Goal: Obtain resource: Download file/media

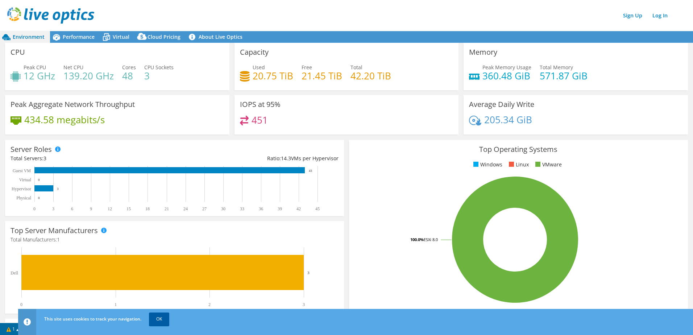
drag, startPoint x: 157, startPoint y: 314, endPoint x: 173, endPoint y: 319, distance: 16.3
click at [157, 314] on link "OK" at bounding box center [159, 319] width 20 height 13
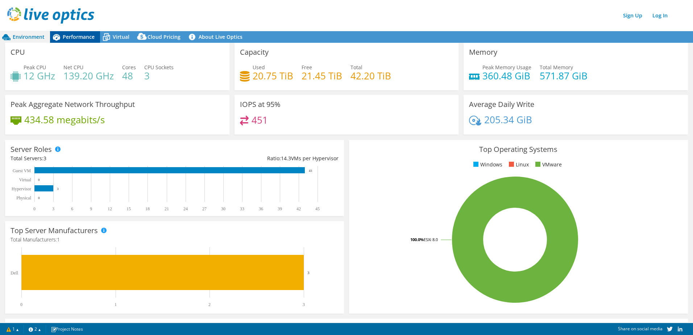
click at [75, 35] on span "Performance" at bounding box center [79, 36] width 32 height 7
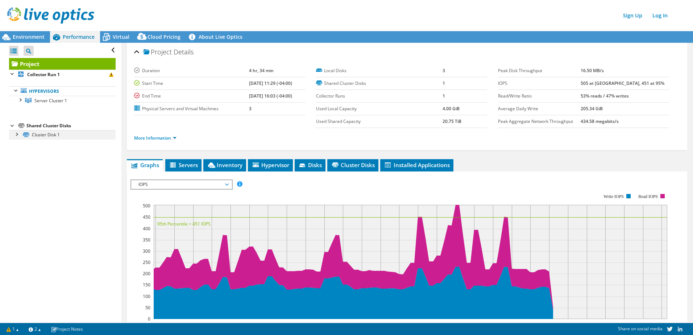
click at [16, 133] on div at bounding box center [16, 133] width 7 height 7
click at [19, 99] on div at bounding box center [19, 99] width 7 height 7
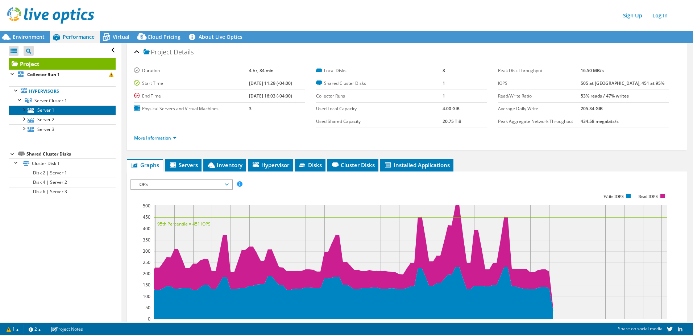
click at [63, 112] on link "Server 1" at bounding box center [62, 110] width 107 height 9
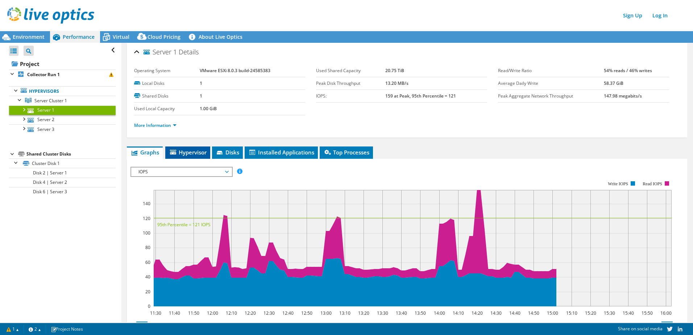
click at [198, 153] on span "Hypervisor" at bounding box center [188, 152] width 38 height 7
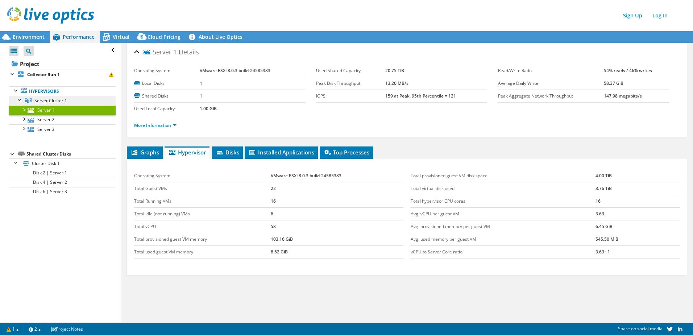
click at [51, 100] on span "Server Cluster 1" at bounding box center [50, 101] width 33 height 6
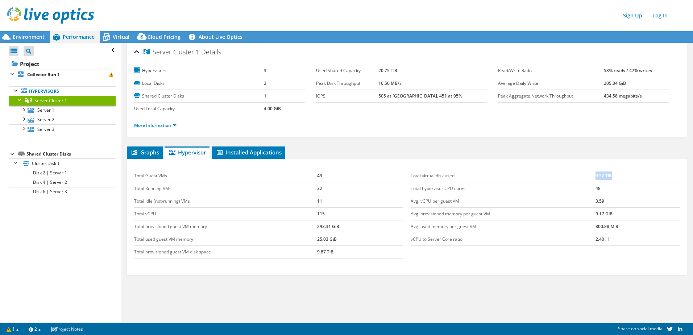
drag, startPoint x: 614, startPoint y: 176, endPoint x: 571, endPoint y: 176, distance: 42.8
click at [571, 176] on tr "Total virtual disk used 9.52 TiB" at bounding box center [545, 176] width 269 height 13
click at [577, 285] on div "Graphs Servers Inventory Hypervisor Disks Cluster Disks Installed Applications …" at bounding box center [407, 236] width 561 height 181
drag, startPoint x: 599, startPoint y: 187, endPoint x: 582, endPoint y: 190, distance: 17.6
click at [582, 190] on tr "Total hypervisor CPU cores 48" at bounding box center [545, 188] width 269 height 13
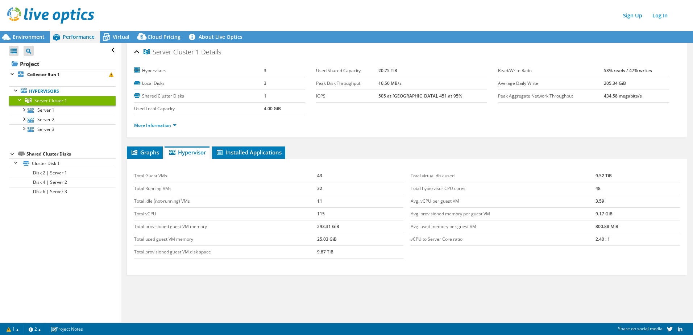
click at [543, 291] on div "Graphs Servers Inventory Hypervisor Disks Cluster Disks Installed Applications …" at bounding box center [407, 236] width 561 height 181
click at [52, 165] on link "Cluster Disk 1" at bounding box center [62, 162] width 107 height 9
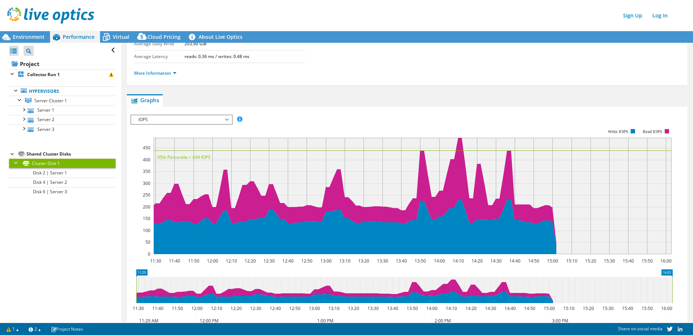
scroll to position [109, 0]
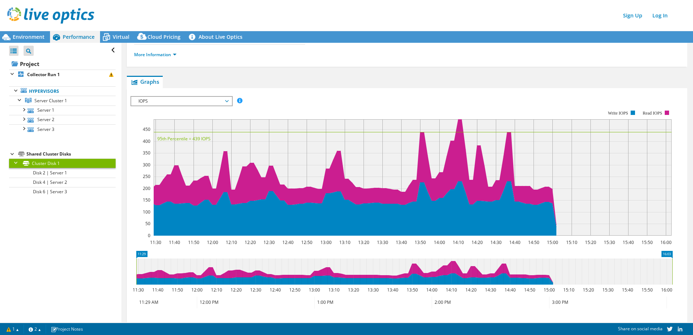
click at [177, 103] on span "IOPS" at bounding box center [181, 101] width 93 height 9
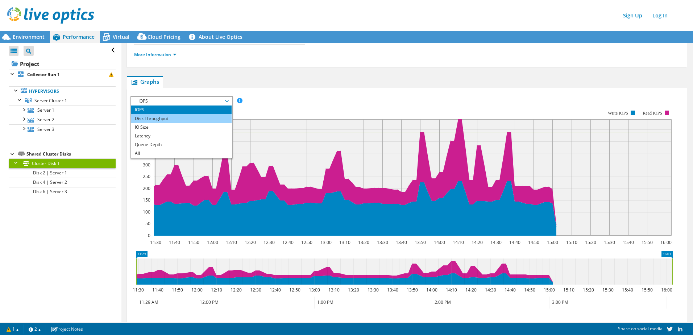
click at [180, 123] on li "Disk Throughput" at bounding box center [181, 118] width 100 height 9
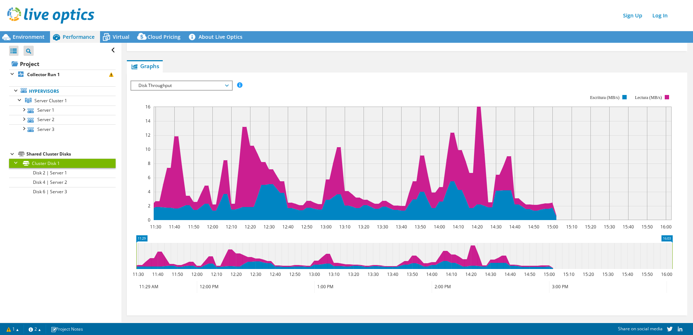
scroll to position [130, 0]
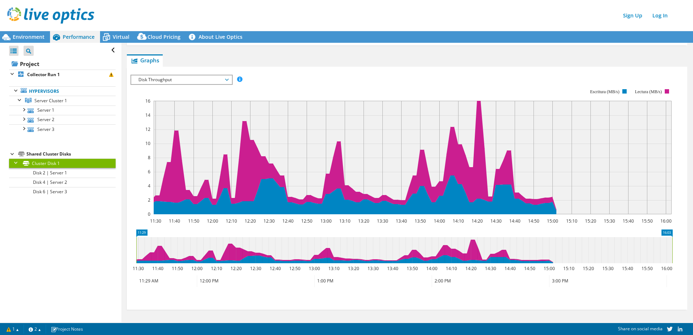
click at [203, 78] on span "Disk Throughput" at bounding box center [181, 79] width 93 height 9
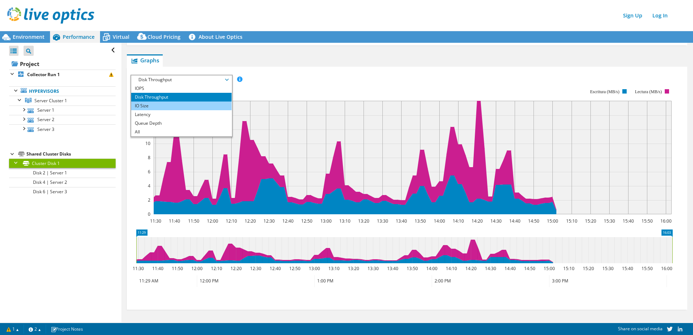
click at [186, 104] on li "IO Size" at bounding box center [181, 106] width 100 height 9
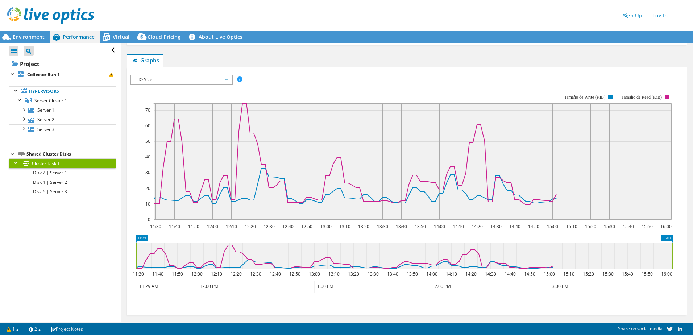
click at [207, 82] on span "IO Size" at bounding box center [181, 79] width 93 height 9
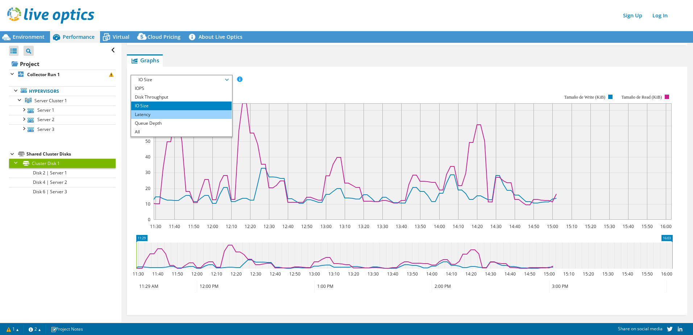
click at [190, 114] on li "Latency" at bounding box center [181, 114] width 100 height 9
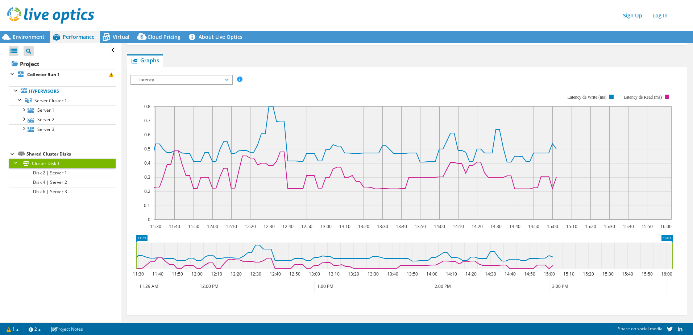
click at [202, 78] on span "Latency" at bounding box center [181, 79] width 93 height 9
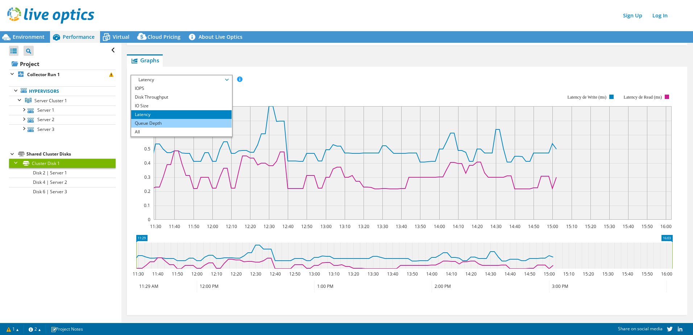
click at [172, 125] on li "Queue Depth" at bounding box center [181, 123] width 100 height 9
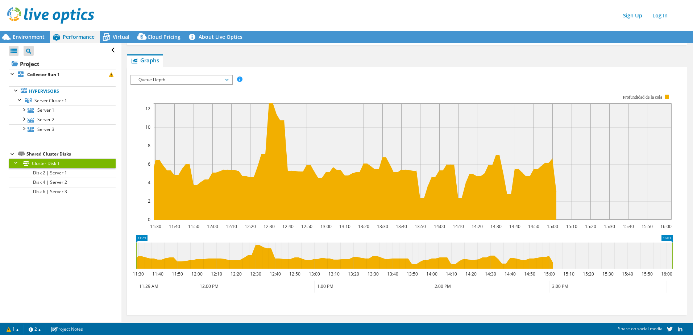
click at [194, 80] on span "Queue Depth" at bounding box center [181, 79] width 93 height 9
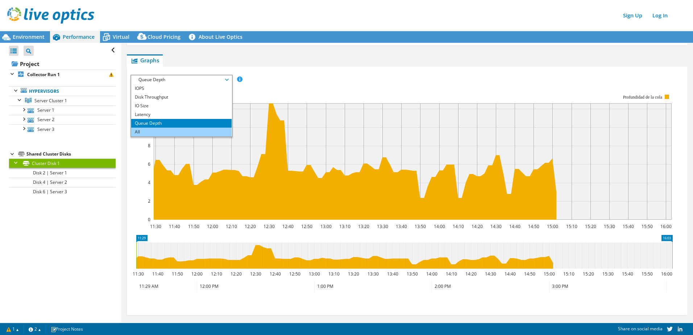
click at [186, 133] on li "All" at bounding box center [181, 132] width 100 height 9
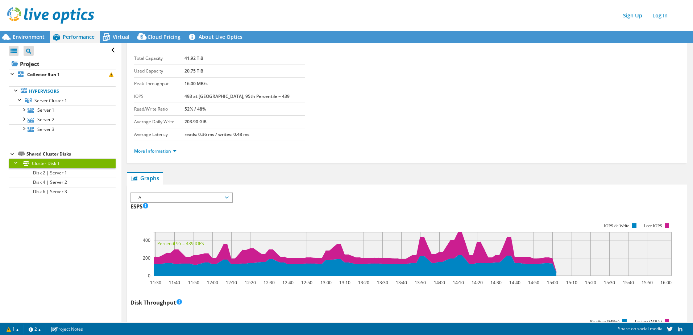
scroll to position [0, 0]
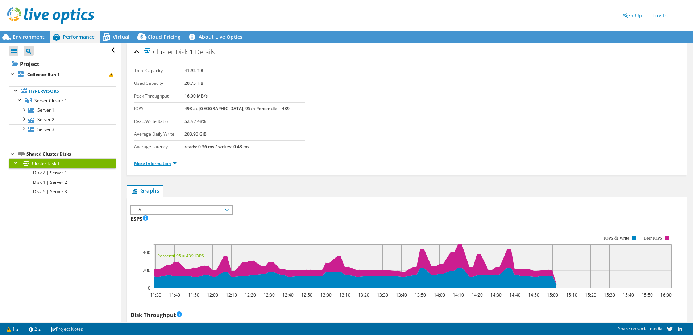
click at [172, 163] on link "More Information" at bounding box center [155, 163] width 42 height 6
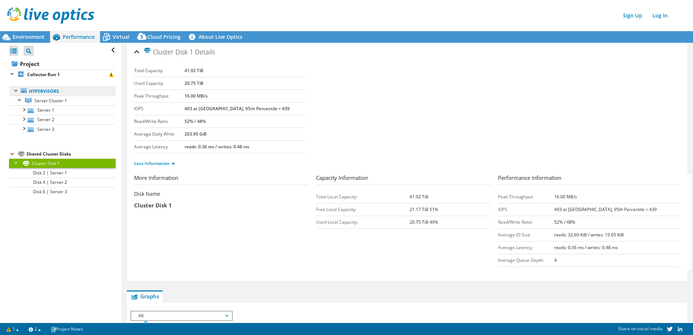
click at [48, 91] on link "Hypervisors" at bounding box center [62, 90] width 107 height 9
click at [61, 99] on span "Server Cluster 1" at bounding box center [50, 101] width 33 height 6
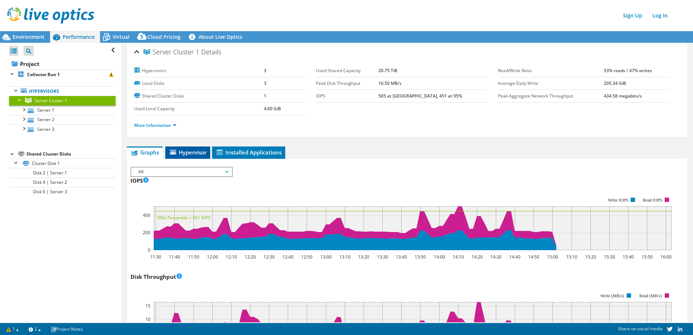
click at [184, 149] on span "Hypervisor" at bounding box center [188, 152] width 38 height 7
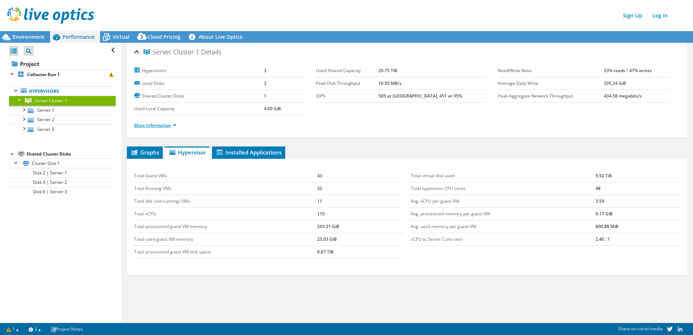
click at [174, 125] on link "More Information" at bounding box center [155, 125] width 42 height 6
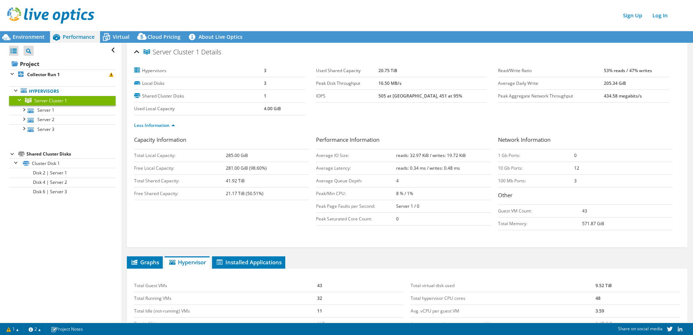
click at [463, 238] on div "Capacity Information Total Local Capacity: 285.00 GiB Free Local Capacity: 281.…" at bounding box center [407, 191] width 546 height 110
click at [49, 75] on b "Collector Run 1" at bounding box center [43, 74] width 33 height 6
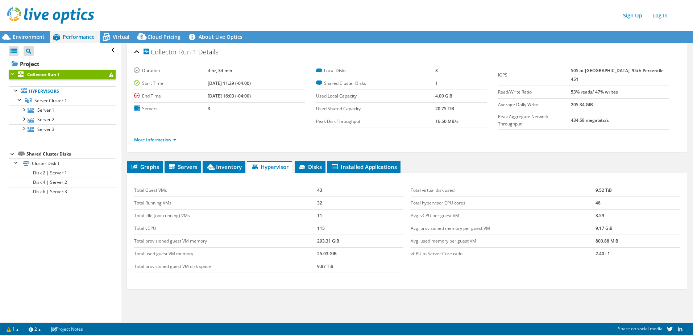
click at [49, 75] on b "Collector Run 1" at bounding box center [43, 74] width 33 height 6
click at [12, 73] on div at bounding box center [12, 73] width 7 height 7
click at [323, 306] on div "Graphs Servers Inventory Hypervisor Disks Cluster Disks Installed Applications …" at bounding box center [407, 251] width 561 height 181
click at [231, 15] on div "Sign Up Log In" at bounding box center [353, 15] width 693 height 16
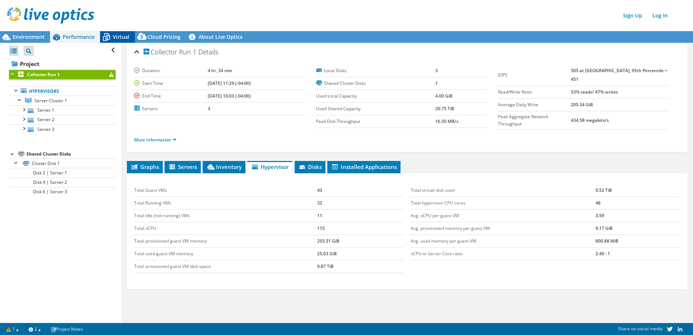
click at [121, 38] on span "Virtual" at bounding box center [121, 36] width 17 height 7
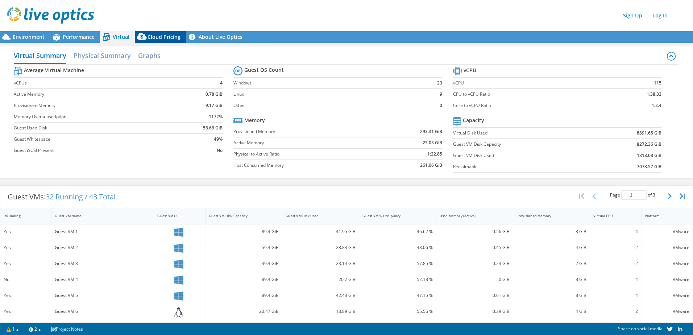
click at [160, 38] on span "Cloud Pricing" at bounding box center [164, 36] width 33 height 7
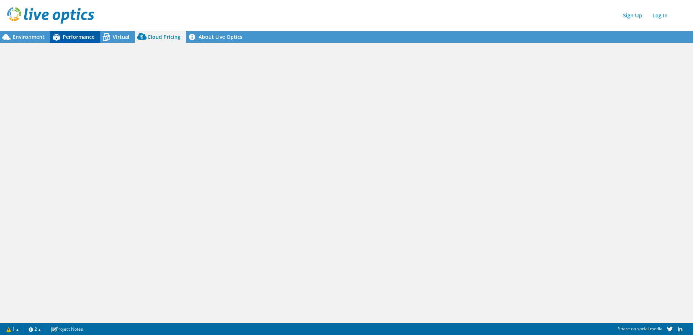
click at [80, 35] on span "Performance" at bounding box center [79, 36] width 32 height 7
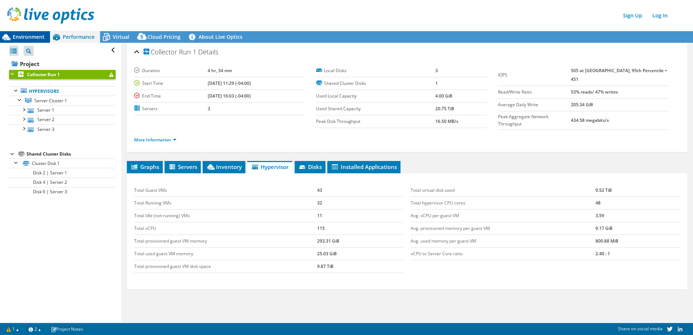
click at [31, 36] on span "Environment" at bounding box center [29, 36] width 32 height 7
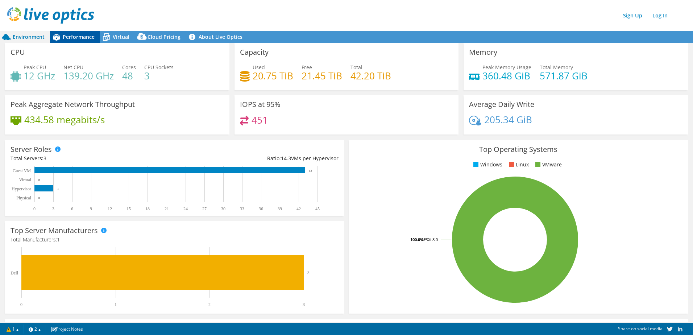
click at [78, 41] on div "Performance" at bounding box center [75, 37] width 50 height 12
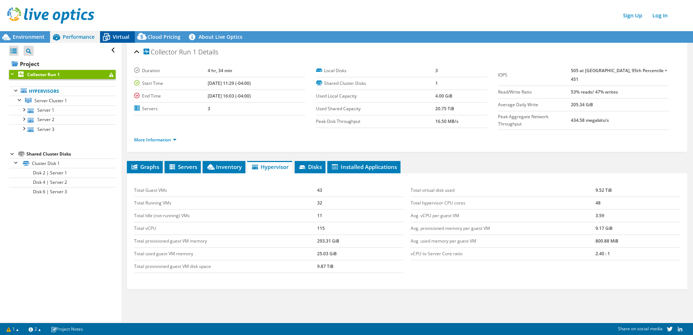
click at [111, 38] on icon at bounding box center [106, 37] width 13 height 13
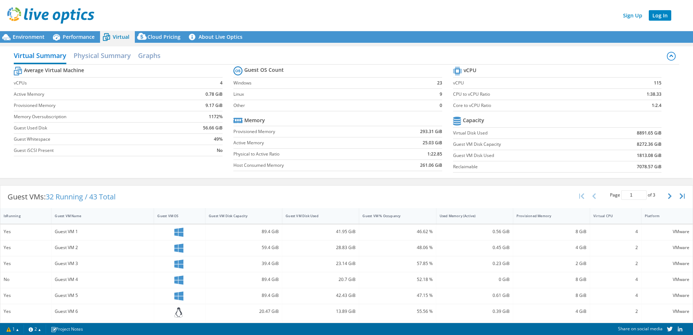
click at [659, 14] on link "Log In" at bounding box center [660, 15] width 22 height 11
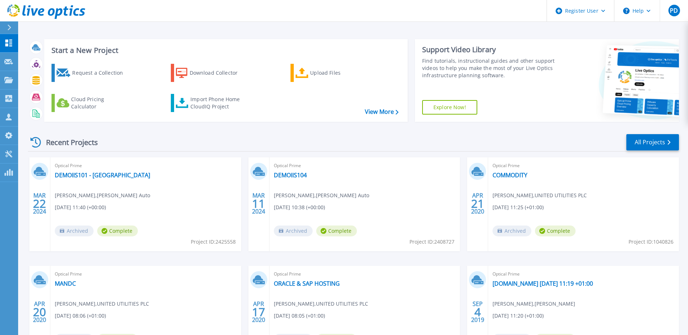
click at [290, 133] on div "Recent Projects All Projects MAR 22 2024 Optical Prime DEMOIIS101 - Manchester …" at bounding box center [353, 254] width 651 height 252
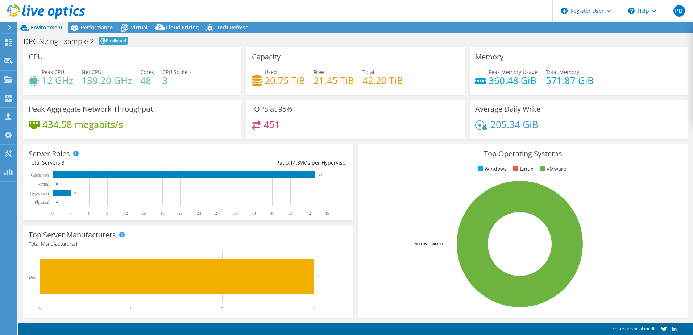
select select "EUFrankfurt"
select select "EUR"
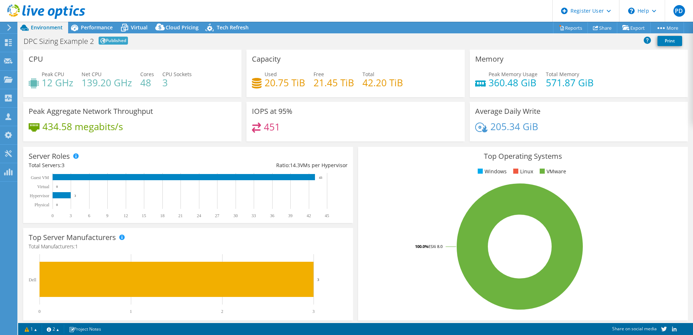
click at [317, 38] on div "DPC Sizing Example 2 Published Print" at bounding box center [355, 40] width 675 height 13
click at [356, 266] on div "Top Operating Systems Windows Linux VMware 100.0% ESXi 8.0" at bounding box center [523, 233] width 335 height 179
click at [564, 28] on link "Reports" at bounding box center [570, 27] width 35 height 11
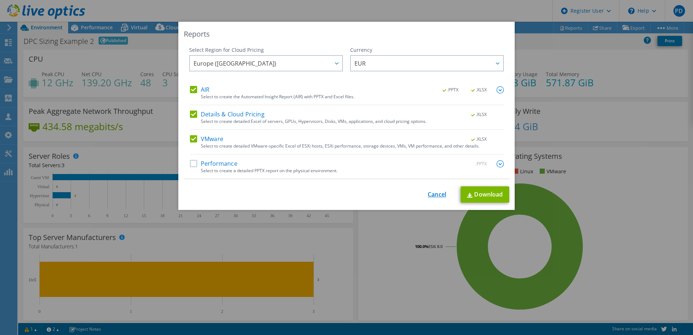
click at [435, 194] on link "Cancel" at bounding box center [437, 194] width 18 height 7
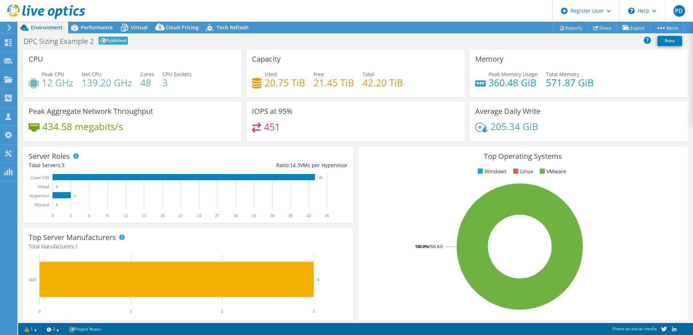
click at [603, 46] on div "DPC Sizing Example 2 Published Print" at bounding box center [355, 40] width 675 height 13
click at [5, 46] on div at bounding box center [8, 44] width 9 height 8
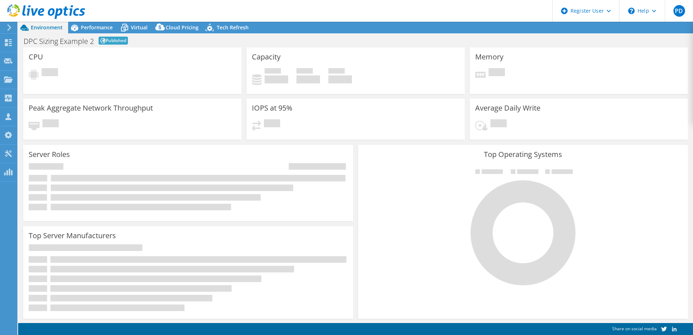
select select "EUFrankfurt"
select select "EUR"
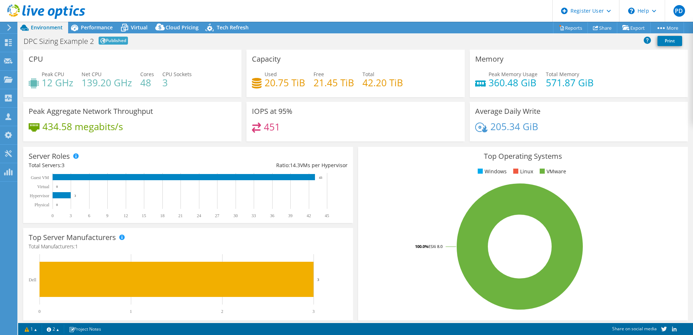
click at [8, 27] on icon at bounding box center [9, 27] width 5 height 7
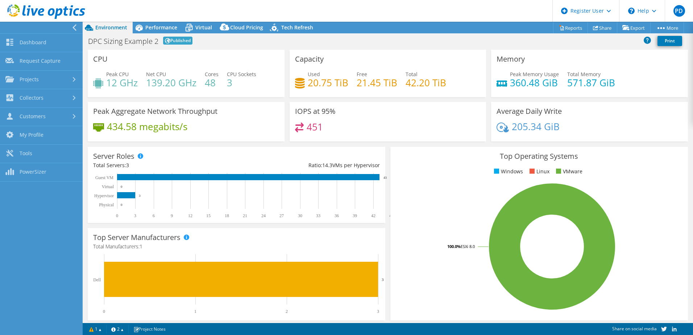
click at [414, 12] on header "PD Dell User [PERSON_NAME] [PERSON_NAME][EMAIL_ADDRESS][PERSON_NAME][DOMAIN_NAM…" at bounding box center [346, 11] width 693 height 22
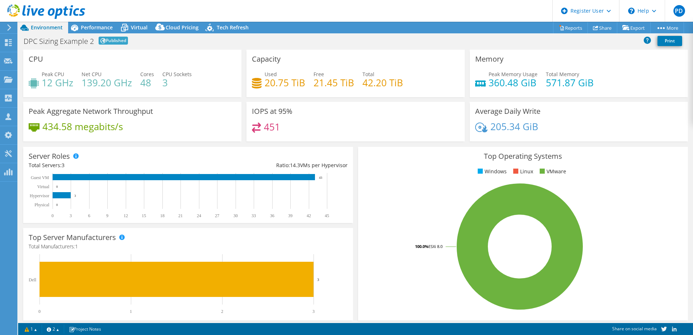
click at [396, 40] on div "DPC Sizing Example 2 Published Print" at bounding box center [355, 40] width 675 height 13
click at [571, 29] on link "Reports" at bounding box center [570, 27] width 35 height 11
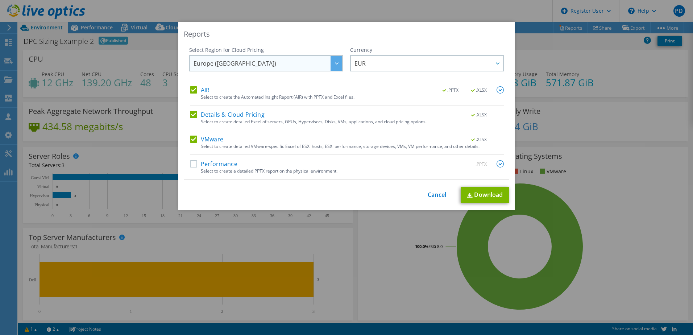
click at [335, 63] on icon at bounding box center [337, 63] width 4 height 2
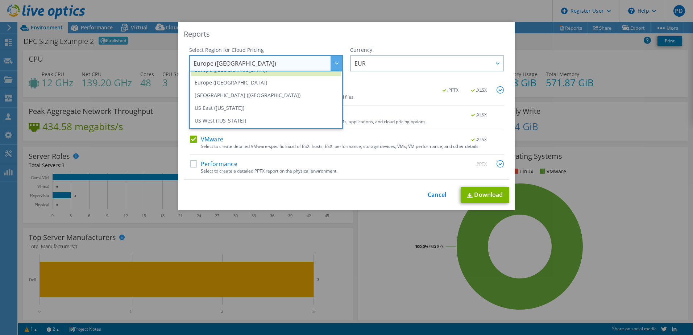
scroll to position [92, 0]
click at [435, 194] on link "Cancel" at bounding box center [437, 194] width 18 height 7
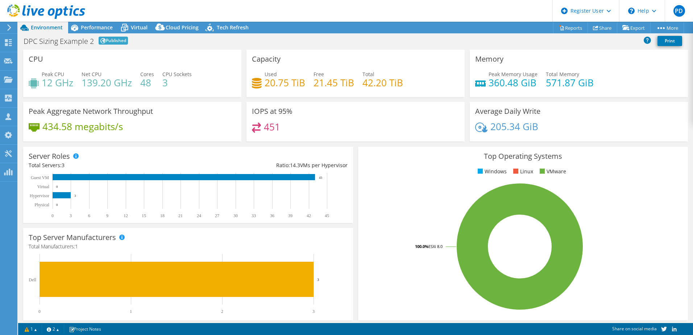
click at [489, 40] on div "DPC Sizing Example 2 Published Print" at bounding box center [355, 40] width 675 height 13
click at [479, 39] on div "DPC Sizing Example 2 Published Print" at bounding box center [355, 40] width 675 height 13
click at [8, 25] on icon at bounding box center [9, 27] width 5 height 7
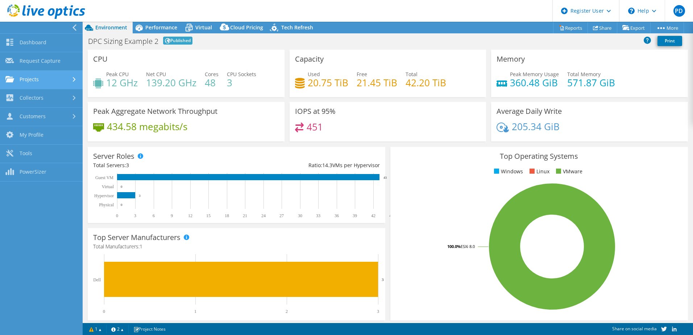
click at [59, 81] on link "Projects" at bounding box center [41, 80] width 83 height 18
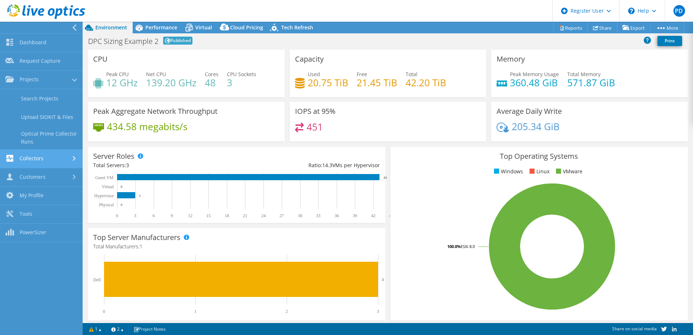
click at [43, 159] on link "Collectors" at bounding box center [41, 159] width 83 height 18
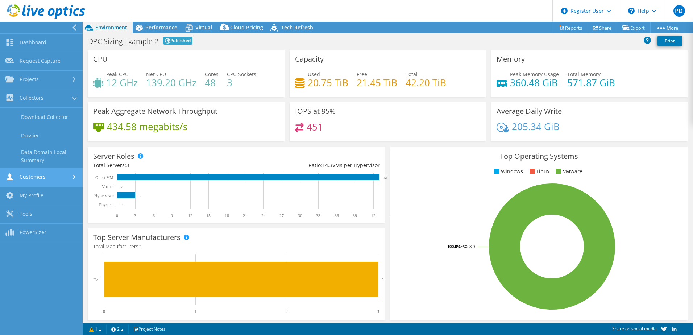
click at [51, 174] on link "Customers" at bounding box center [41, 177] width 83 height 18
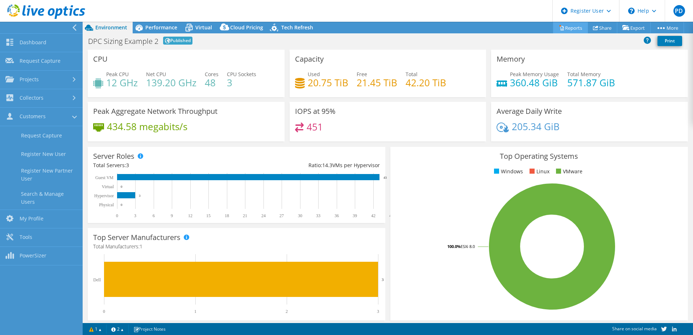
click at [574, 27] on link "Reports" at bounding box center [570, 27] width 35 height 11
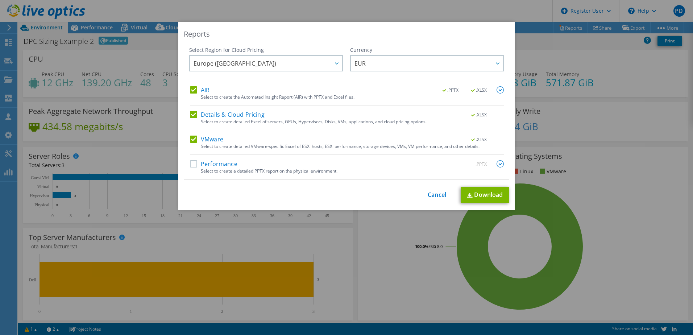
click at [190, 115] on label "Details & Cloud Pricing" at bounding box center [227, 114] width 75 height 7
click at [0, 0] on input "Details & Cloud Pricing" at bounding box center [0, 0] width 0 height 0
click at [190, 137] on label "VMware" at bounding box center [206, 139] width 33 height 7
click at [0, 0] on input "VMware" at bounding box center [0, 0] width 0 height 0
click at [193, 115] on label "Details & Cloud Pricing" at bounding box center [227, 114] width 75 height 7
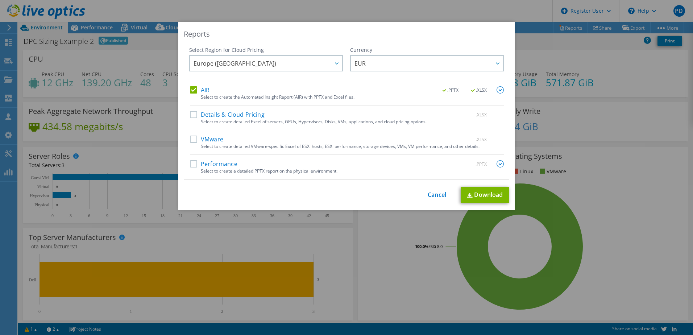
click at [0, 0] on input "Details & Cloud Pricing" at bounding box center [0, 0] width 0 height 0
click at [190, 140] on label "VMware" at bounding box center [206, 139] width 33 height 7
click at [0, 0] on input "VMware" at bounding box center [0, 0] width 0 height 0
click at [192, 164] on label "Performance" at bounding box center [214, 163] width 48 height 7
click at [0, 0] on input "Performance" at bounding box center [0, 0] width 0 height 0
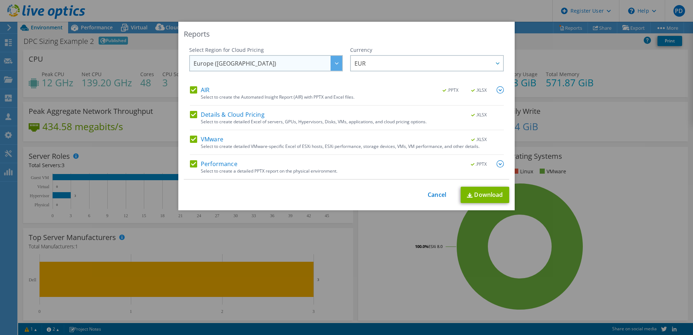
click at [335, 63] on icon at bounding box center [337, 63] width 4 height 2
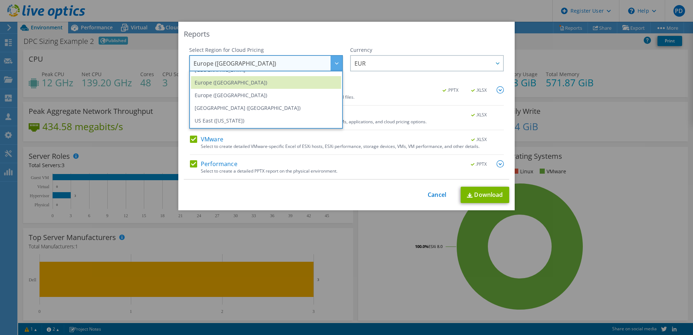
scroll to position [98, 0]
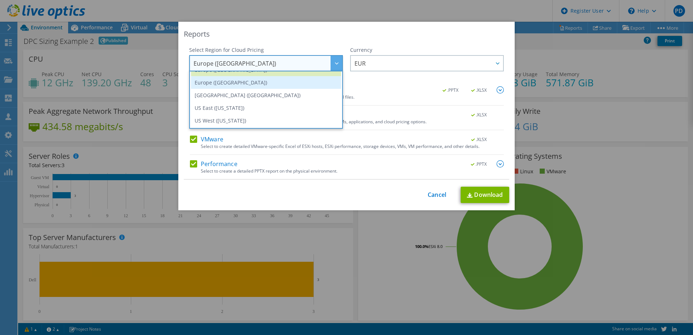
click at [262, 82] on li "Europe ([GEOGRAPHIC_DATA])" at bounding box center [266, 82] width 150 height 13
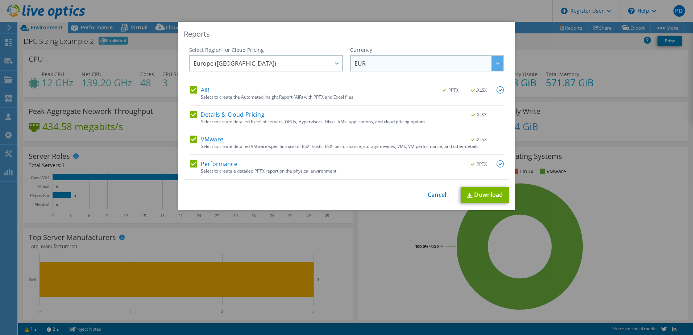
click at [400, 60] on span "EUR" at bounding box center [429, 63] width 149 height 15
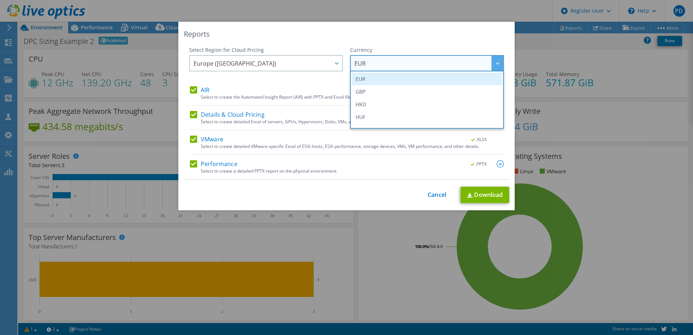
scroll to position [109, 0]
click at [437, 197] on link "Cancel" at bounding box center [437, 194] width 18 height 7
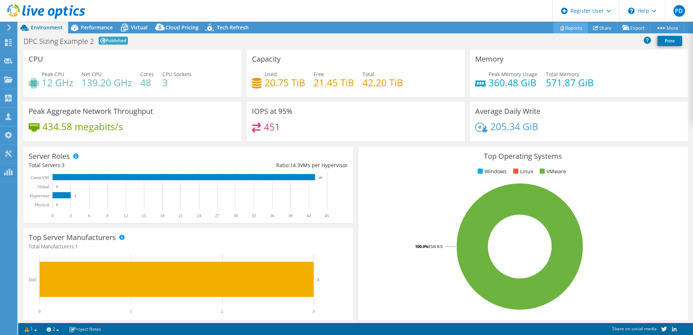
click at [575, 28] on link "Reports" at bounding box center [570, 27] width 35 height 11
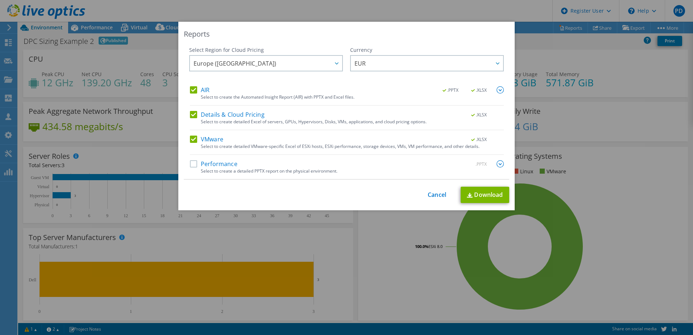
click at [191, 162] on label "Performance" at bounding box center [214, 163] width 48 height 7
click at [0, 0] on input "Performance" at bounding box center [0, 0] width 0 height 0
click at [317, 61] on span "Europe ([GEOGRAPHIC_DATA])" at bounding box center [268, 63] width 149 height 15
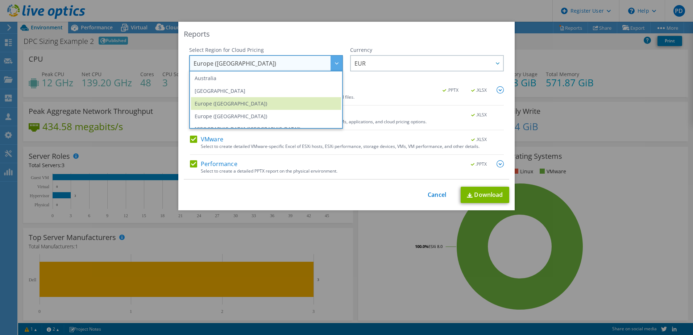
scroll to position [98, 0]
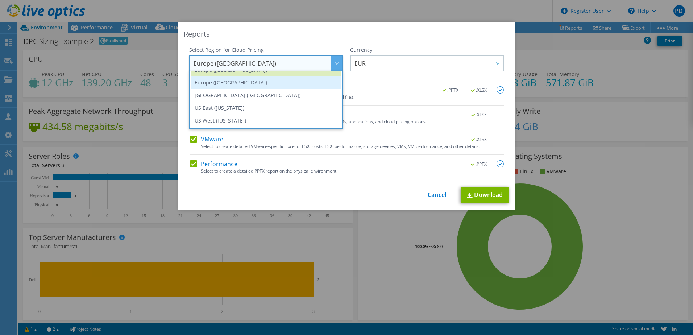
click at [248, 86] on li "Europe ([GEOGRAPHIC_DATA])" at bounding box center [266, 82] width 150 height 13
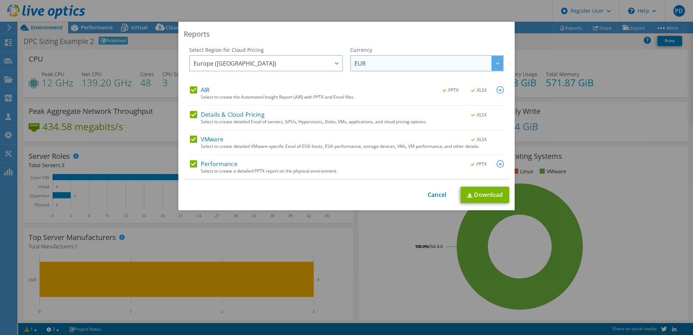
click at [397, 61] on span "EUR" at bounding box center [429, 63] width 149 height 15
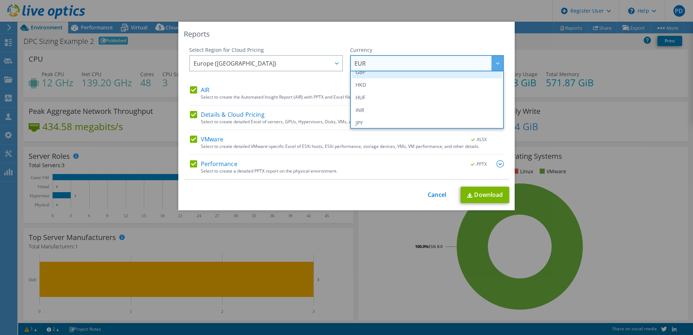
scroll to position [109, 0]
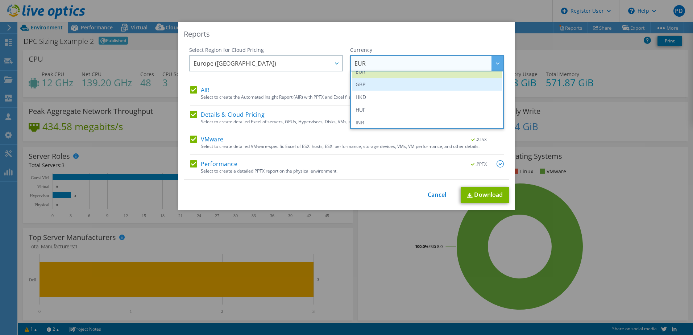
click at [418, 81] on li "GBP" at bounding box center [427, 84] width 150 height 13
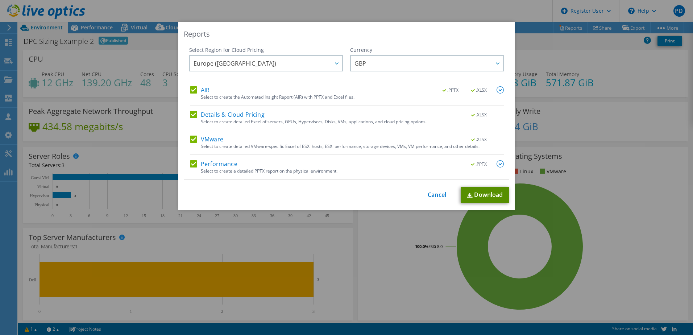
click at [492, 193] on link "Download" at bounding box center [485, 195] width 49 height 16
click at [642, 194] on div "Reports Select Region for Cloud Pricing Asia Pacific ([GEOGRAPHIC_DATA]) [GEOGR…" at bounding box center [346, 168] width 693 height 292
